Goal: Task Accomplishment & Management: Manage account settings

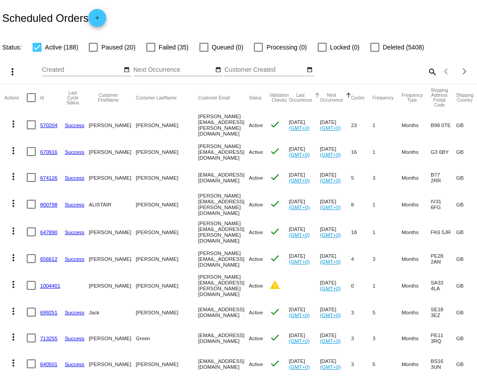
click at [292, 96] on button "Last Occurrence" at bounding box center [300, 98] width 23 height 10
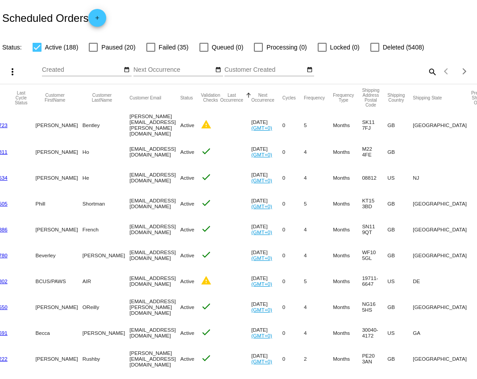
scroll to position [0, 41]
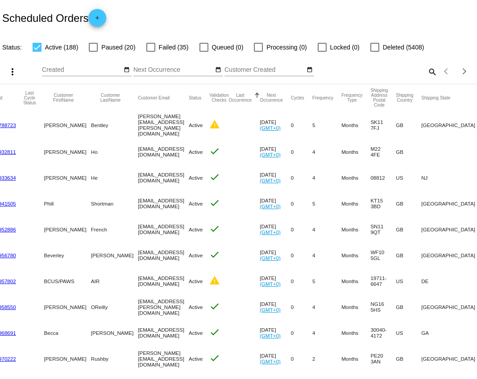
click at [242, 98] on button "Last Occurrence" at bounding box center [239, 98] width 23 height 10
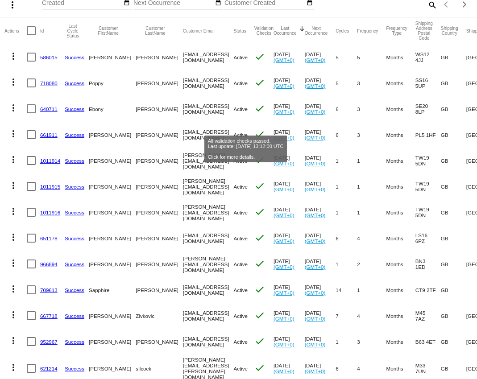
scroll to position [68, 0]
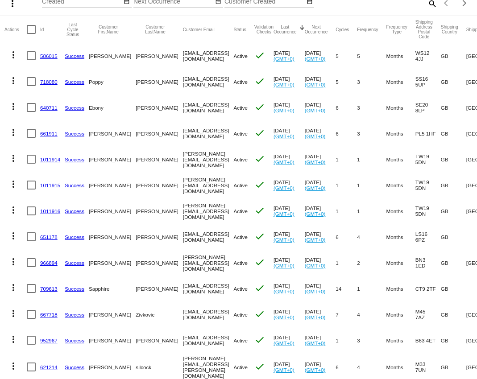
click at [30, 159] on div at bounding box center [31, 159] width 9 height 9
click at [31, 164] on input "checkbox" at bounding box center [31, 164] width 0 height 0
checkbox input "true"
click at [33, 187] on div at bounding box center [31, 185] width 9 height 9
click at [31, 190] on input "checkbox" at bounding box center [31, 190] width 0 height 0
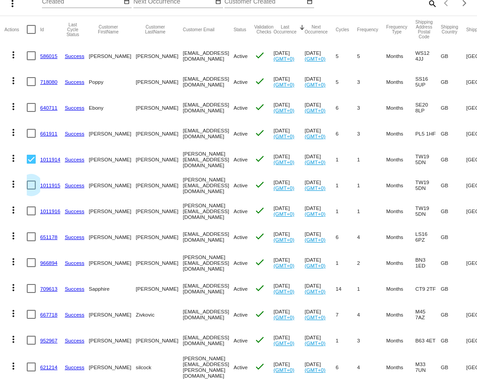
checkbox input "true"
click at [32, 209] on div at bounding box center [31, 211] width 9 height 9
click at [31, 215] on input "checkbox" at bounding box center [31, 215] width 0 height 0
checkbox input "true"
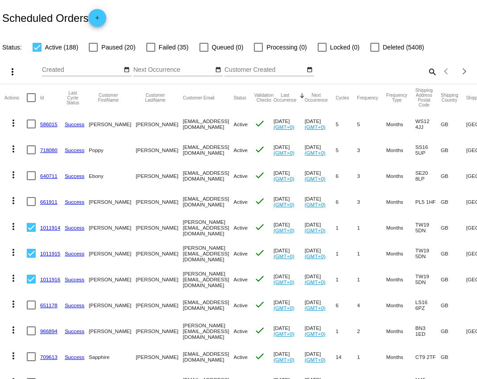
scroll to position [0, 0]
click at [13, 68] on mat-icon "more_vert" at bounding box center [12, 71] width 11 height 11
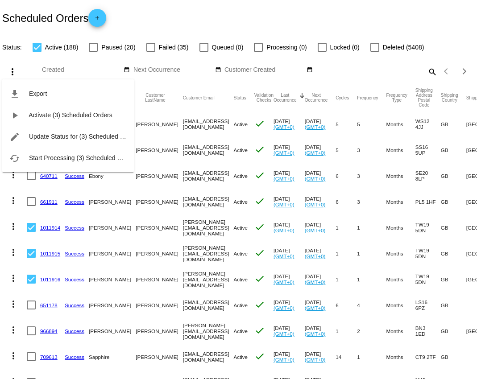
click at [13, 68] on div "file_download Export play_arrow Activate (3) Scheduled Orders edit Update Statu…" at bounding box center [68, 117] width 132 height 110
click at [196, 16] on div at bounding box center [238, 189] width 477 height 379
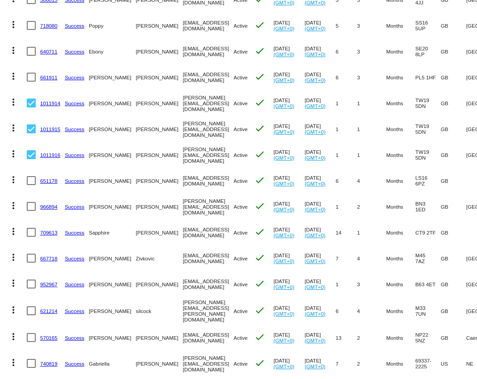
scroll to position [126, 0]
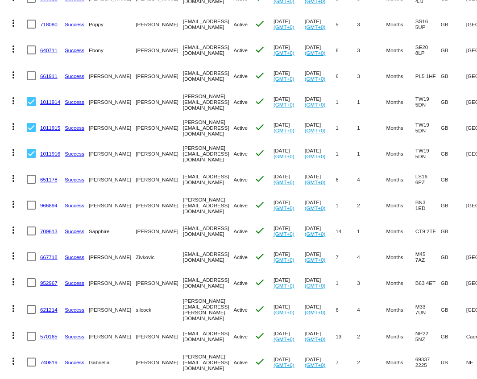
click at [53, 102] on link "1011914" at bounding box center [50, 102] width 20 height 6
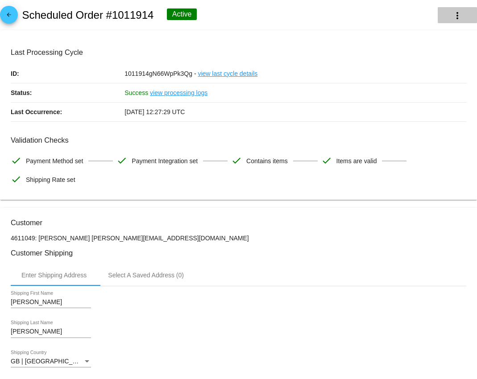
click at [456, 17] on mat-icon "more_vert" at bounding box center [457, 15] width 11 height 11
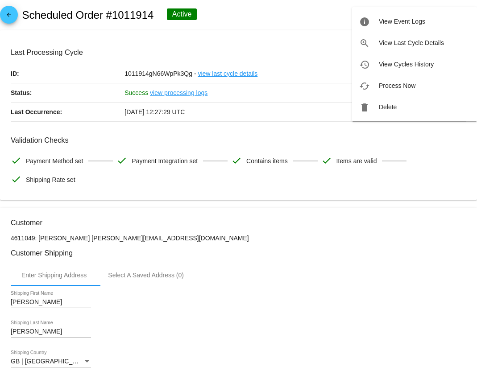
click at [299, 5] on div at bounding box center [238, 189] width 477 height 379
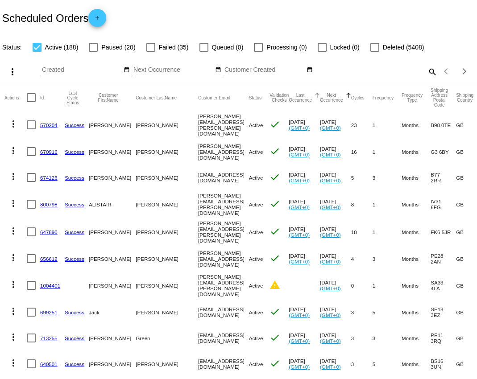
click at [290, 98] on button "Last Occurrence" at bounding box center [300, 98] width 23 height 10
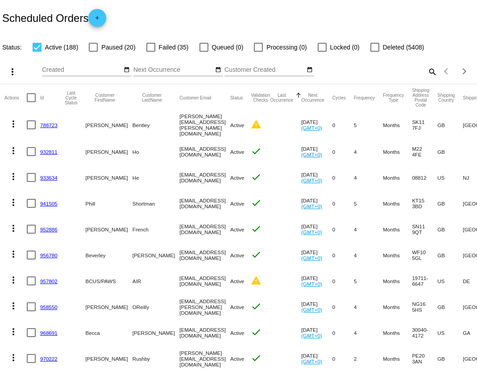
click at [278, 98] on button "Last Occurrence" at bounding box center [281, 98] width 23 height 10
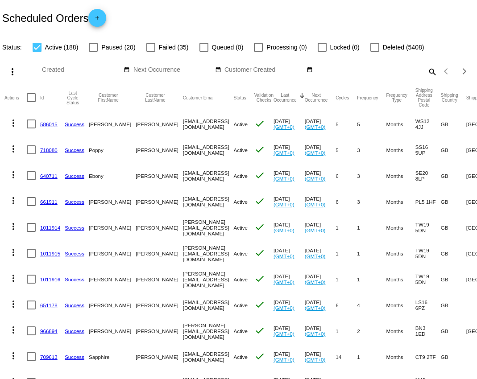
scroll to position [8, 0]
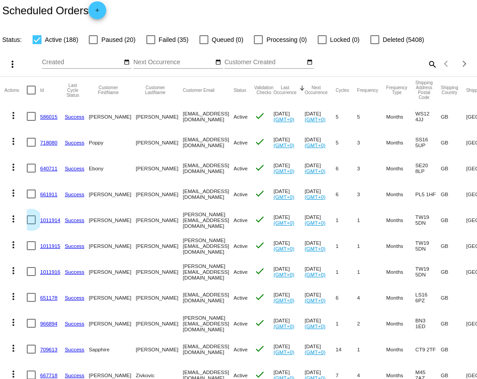
click at [30, 221] on div at bounding box center [31, 219] width 9 height 9
click at [31, 224] on input "checkbox" at bounding box center [31, 224] width 0 height 0
checkbox input "true"
click at [32, 244] on div at bounding box center [31, 245] width 9 height 9
click at [31, 250] on input "checkbox" at bounding box center [31, 250] width 0 height 0
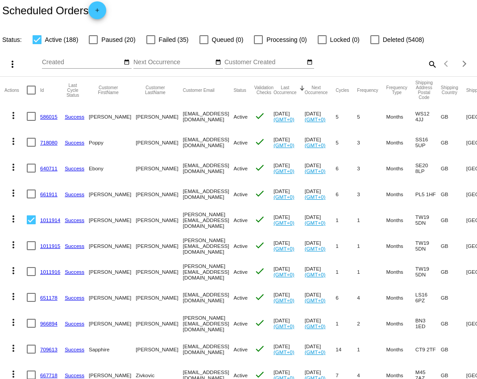
checkbox input "true"
click at [31, 274] on div at bounding box center [31, 271] width 9 height 9
click at [31, 276] on input "checkbox" at bounding box center [31, 276] width 0 height 0
checkbox input "true"
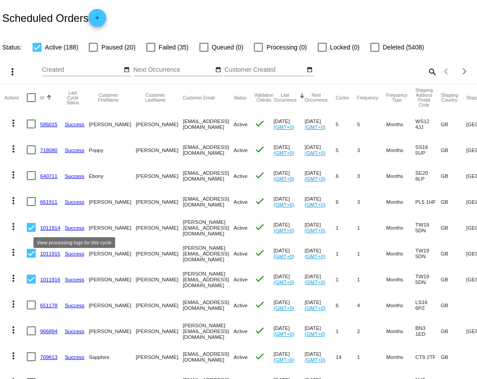
scroll to position [0, 0]
click at [6, 66] on button "more_vert" at bounding box center [11, 71] width 18 height 18
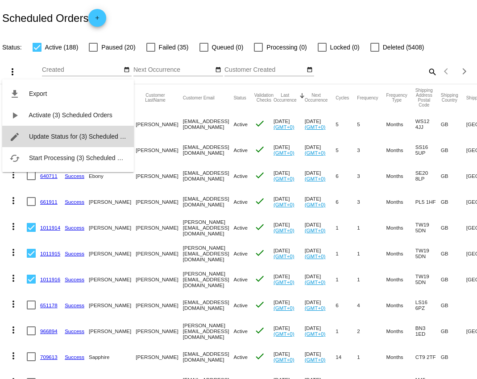
click at [54, 137] on span "Update Status for (3) Scheduled Orders" at bounding box center [84, 136] width 110 height 7
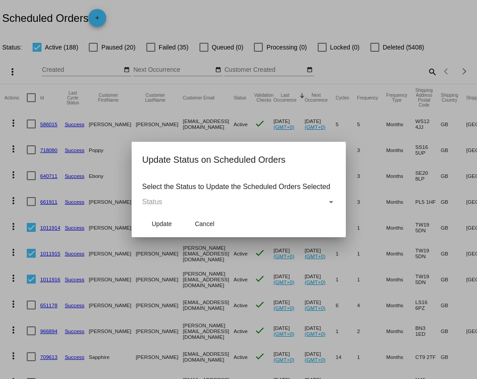
click at [244, 201] on div "Status" at bounding box center [234, 202] width 185 height 8
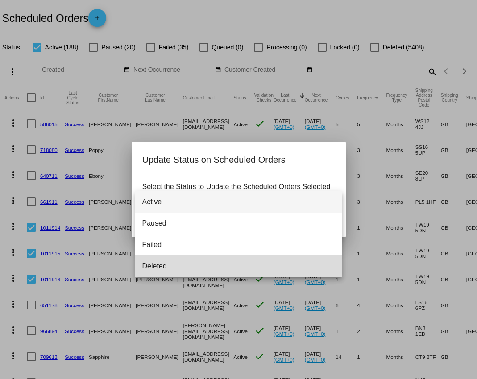
click at [224, 258] on span "Deleted" at bounding box center [238, 266] width 193 height 21
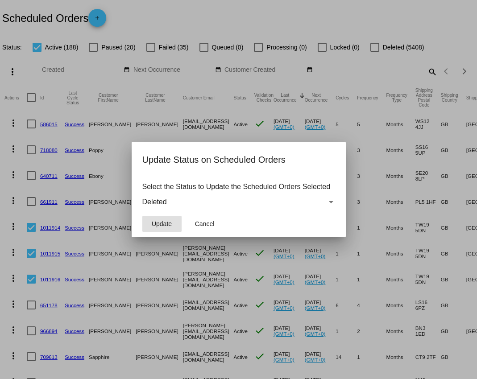
click at [161, 226] on span "Update" at bounding box center [162, 223] width 20 height 7
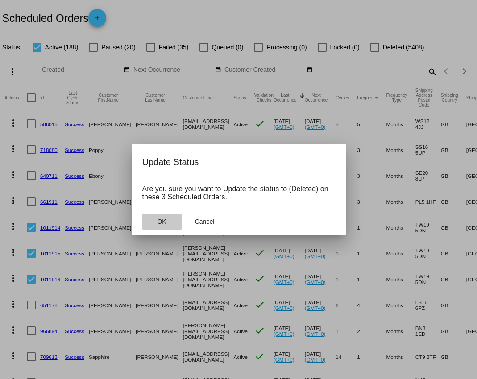
click at [170, 220] on button "OK" at bounding box center [161, 222] width 39 height 16
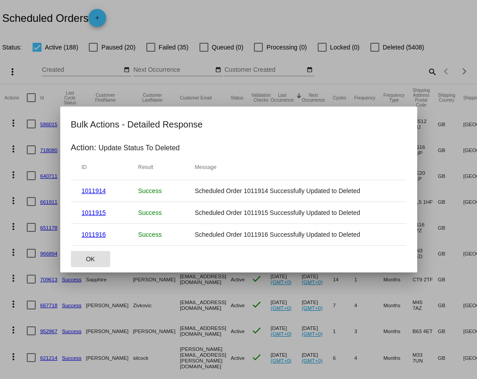
click at [94, 260] on span "OK" at bounding box center [90, 259] width 9 height 7
